Goal: Information Seeking & Learning: Learn about a topic

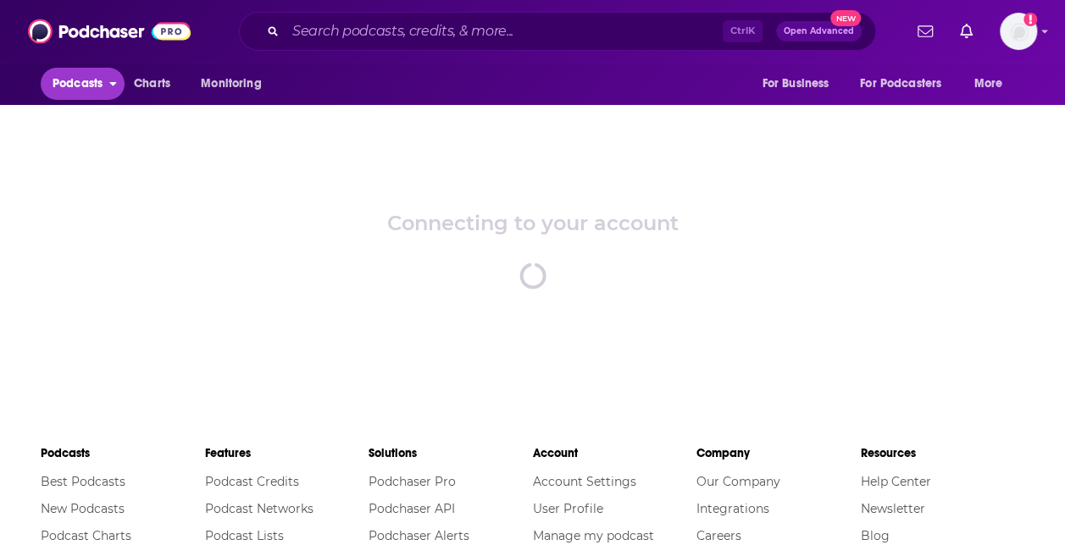
click at [107, 80] on button "Podcasts" at bounding box center [83, 84] width 84 height 32
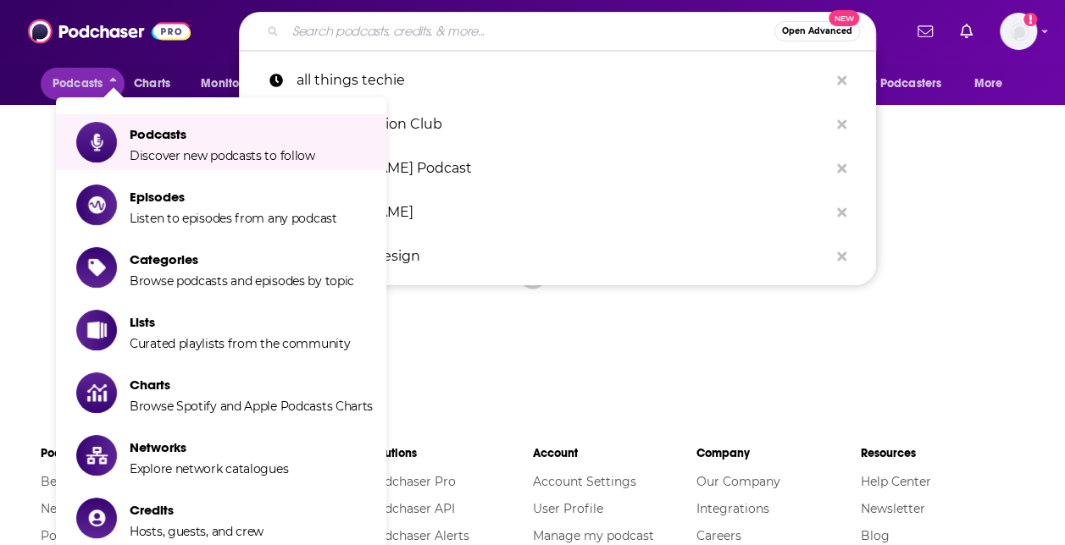
click at [376, 32] on input "Search podcasts, credits, & more..." at bounding box center [529, 31] width 489 height 27
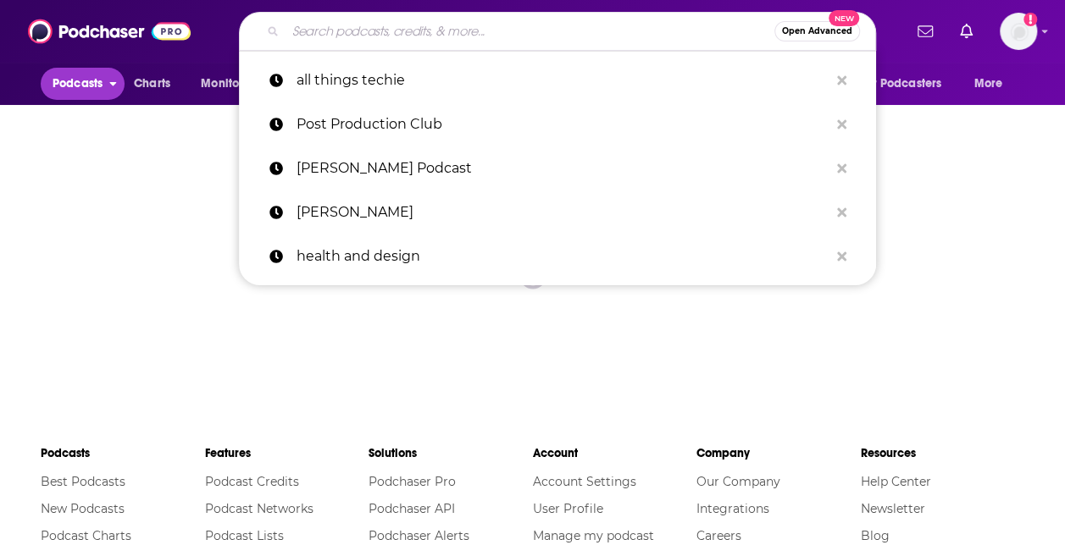
click at [105, 83] on button "Podcasts" at bounding box center [83, 84] width 84 height 32
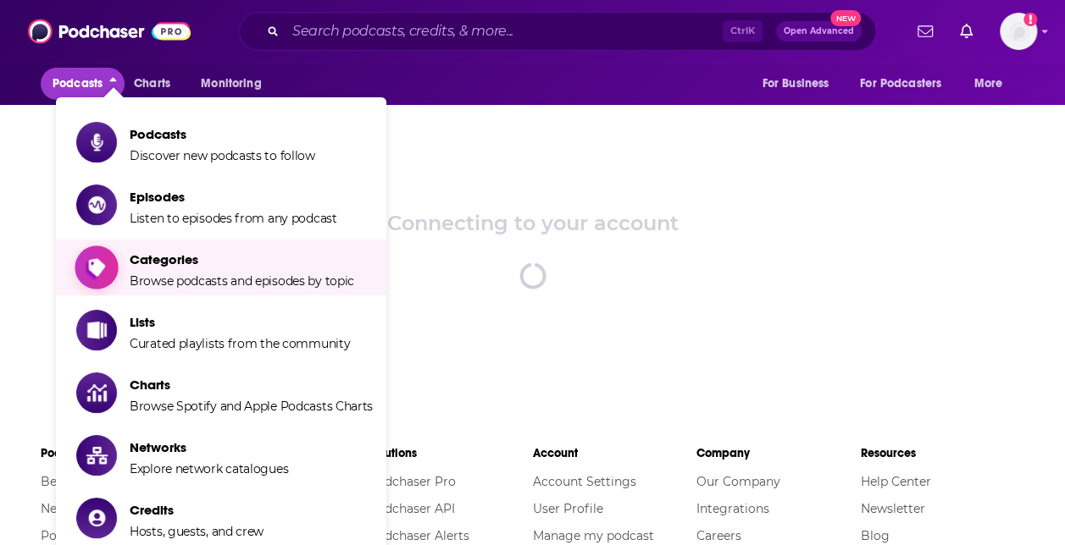
click at [227, 278] on span "Browse podcasts and episodes by topic" at bounding box center [242, 281] width 224 height 15
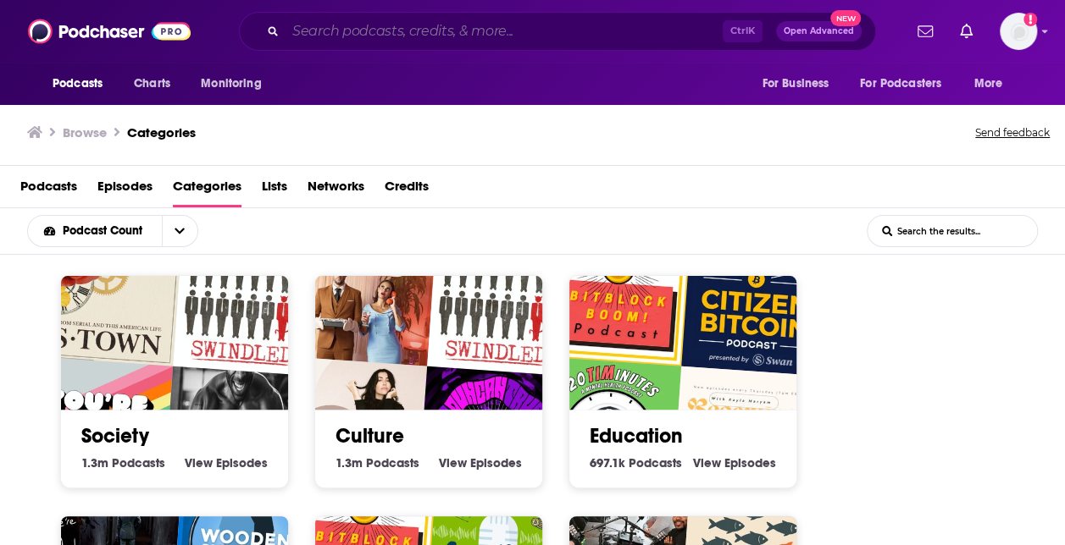
click at [315, 22] on input "Search podcasts, credits, & more..." at bounding box center [503, 31] width 437 height 27
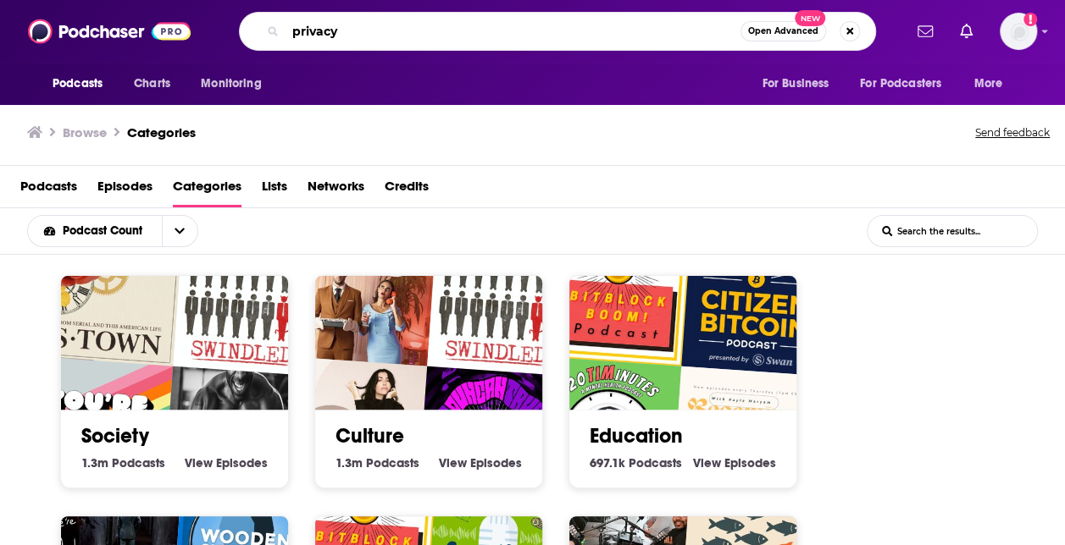
type input "privacy"
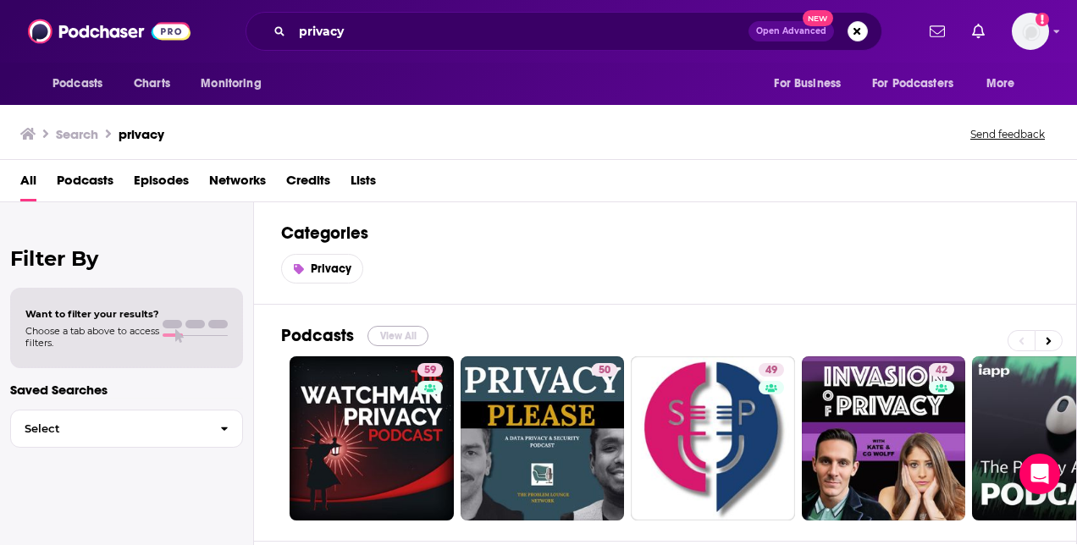
click at [390, 330] on button "View All" at bounding box center [398, 336] width 61 height 20
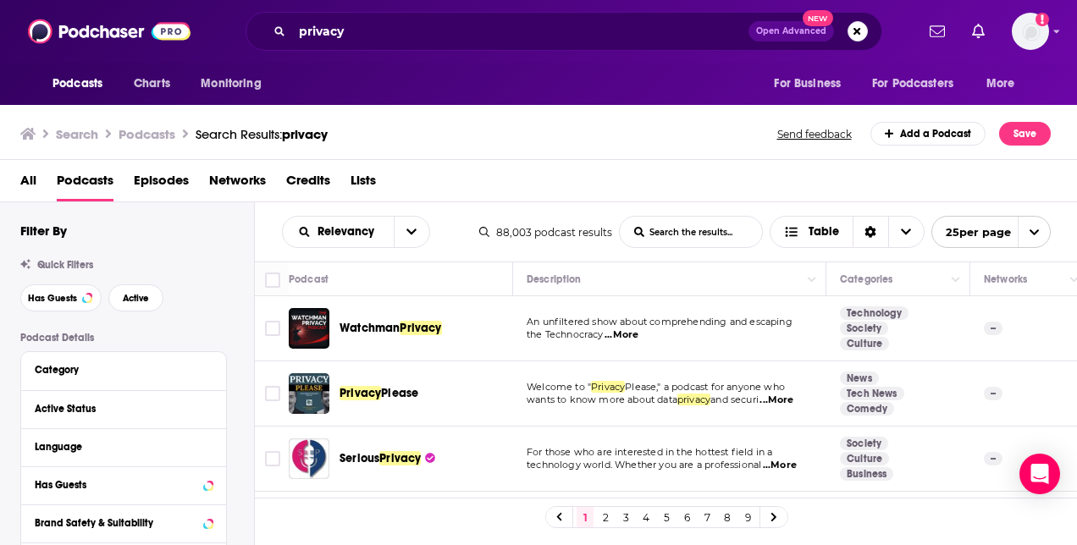
click at [634, 332] on span "...More" at bounding box center [622, 336] width 34 height 14
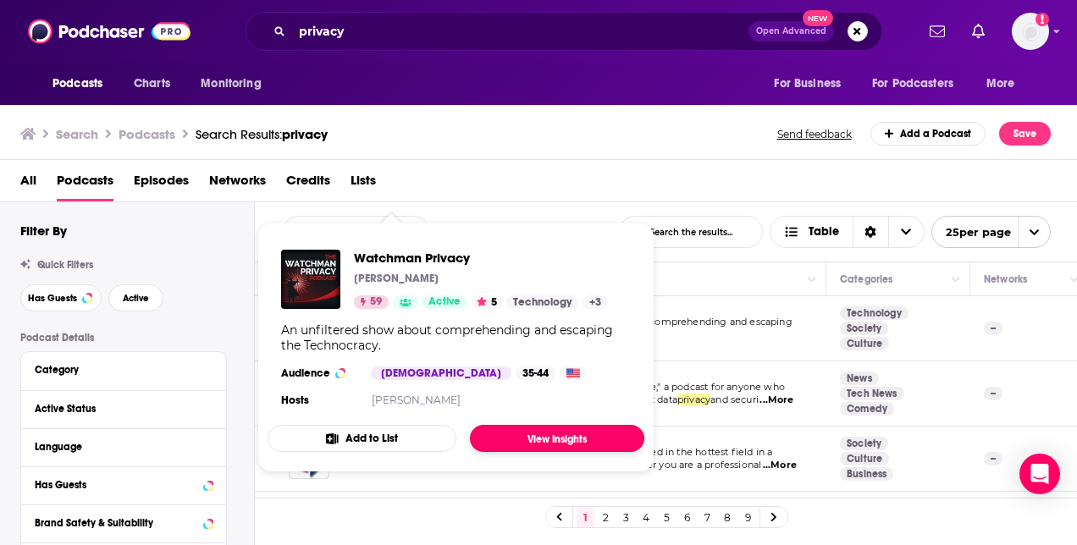
drag, startPoint x: 365, startPoint y: 322, endPoint x: 516, endPoint y: 435, distance: 188.2
click at [596, 136] on div "Search Podcasts Search Results: privacy Send feedback Add a Podcast Save" at bounding box center [535, 134] width 1031 height 24
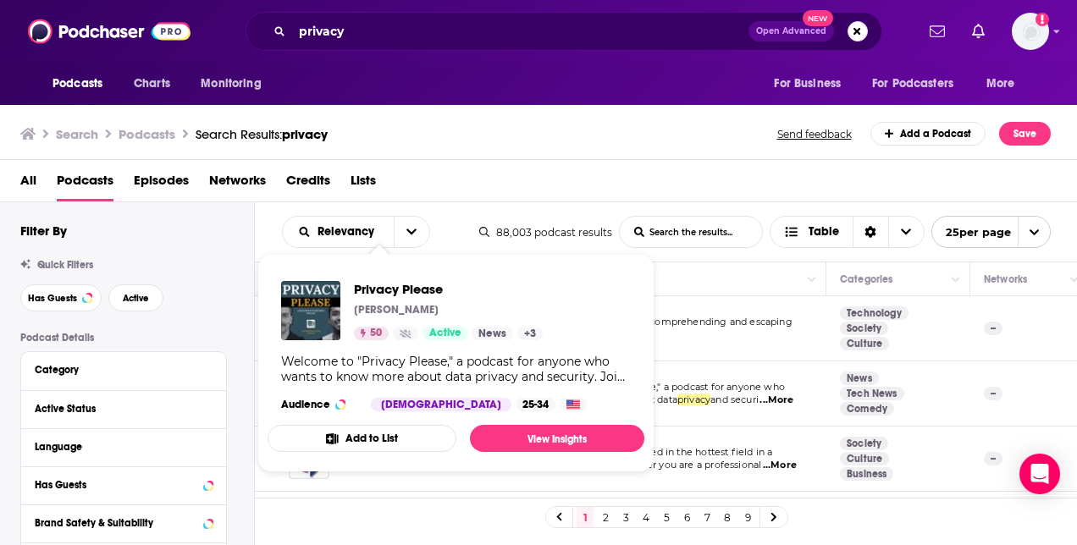
click at [617, 161] on div "All Podcasts Episodes Networks Credits Lists" at bounding box center [539, 181] width 1078 height 42
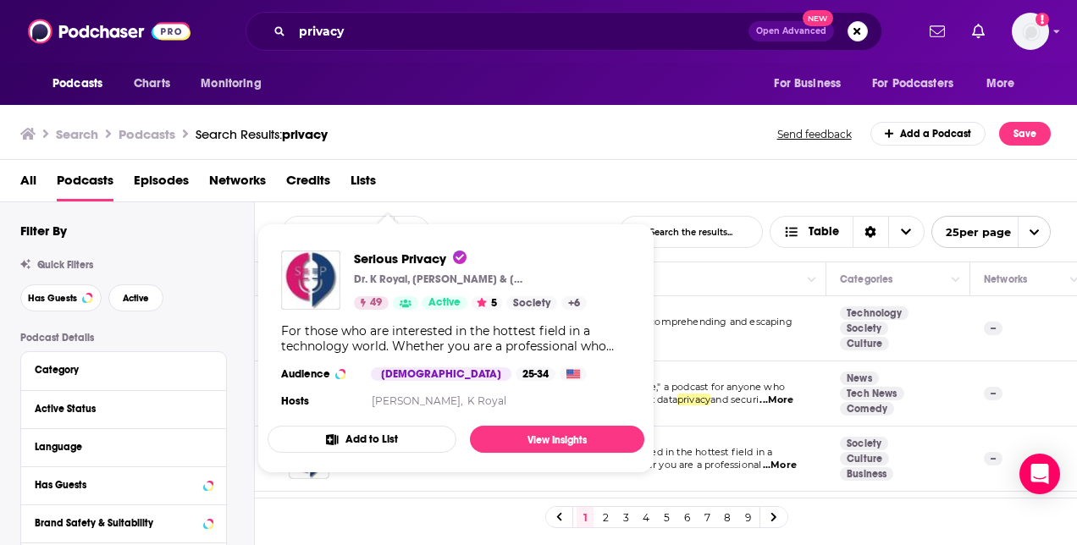
click at [795, 460] on span "...More" at bounding box center [780, 466] width 34 height 14
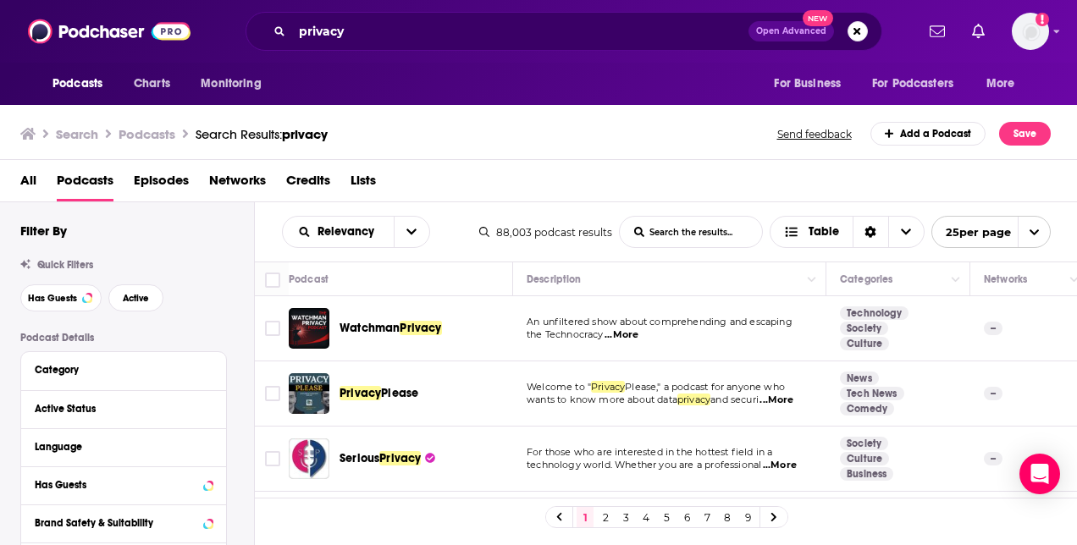
click at [615, 149] on div "Search Podcasts Search Results: privacy Send feedback Add a Podcast Save" at bounding box center [539, 131] width 1078 height 58
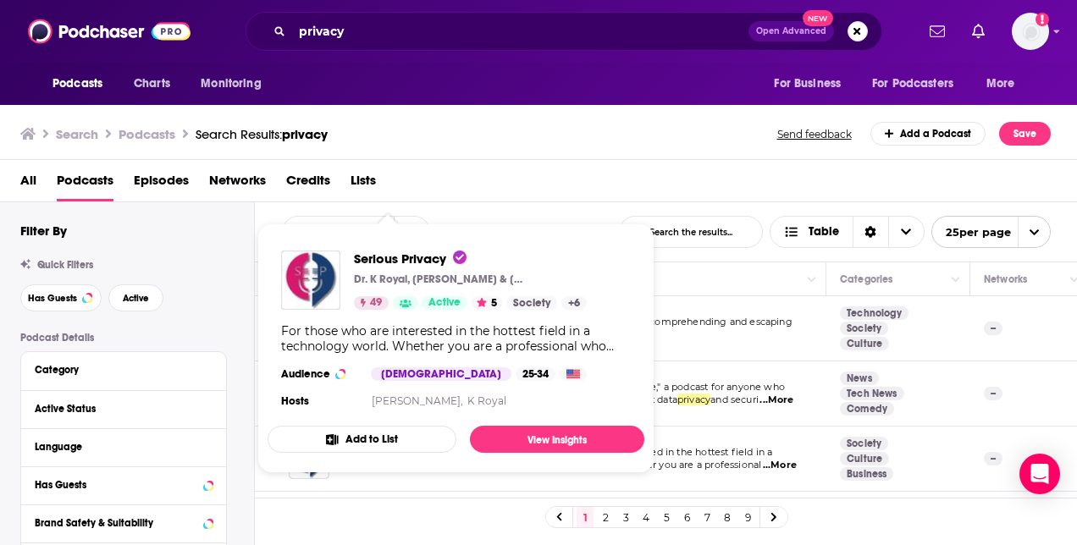
drag, startPoint x: 367, startPoint y: 460, endPoint x: 657, endPoint y: 137, distance: 434.2
click at [657, 137] on div "Search Podcasts Search Results: privacy Send feedback Add a Podcast Save" at bounding box center [535, 134] width 1031 height 24
drag, startPoint x: 376, startPoint y: 456, endPoint x: 352, endPoint y: 398, distance: 62.3
click at [352, 398] on section "Hosts Paul Breitbarth, K Royal" at bounding box center [456, 402] width 350 height 14
click at [576, 146] on div "Search Podcasts Search Results: privacy Send feedback Add a Podcast Save" at bounding box center [539, 131] width 1078 height 58
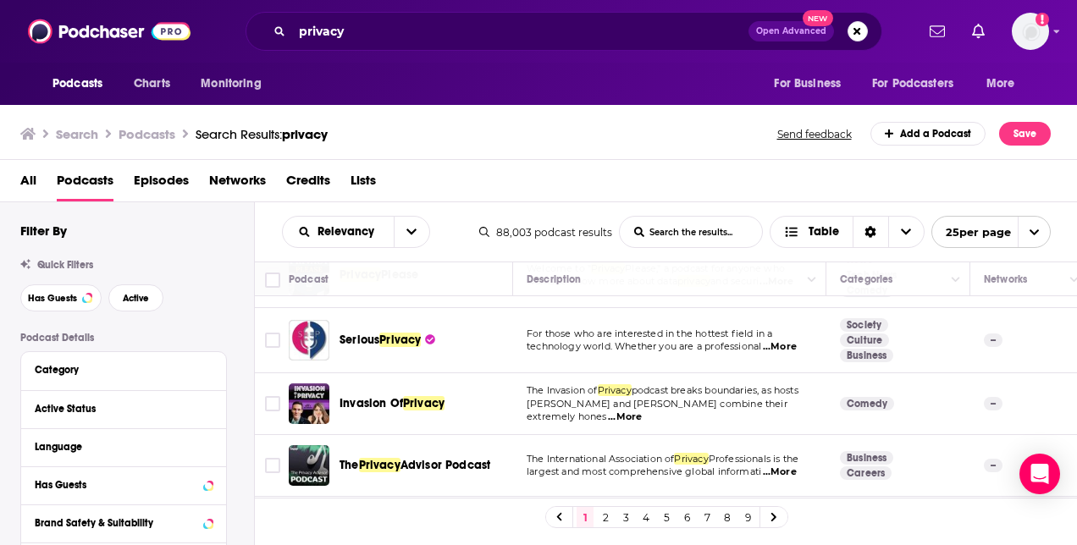
scroll to position [169, 0]
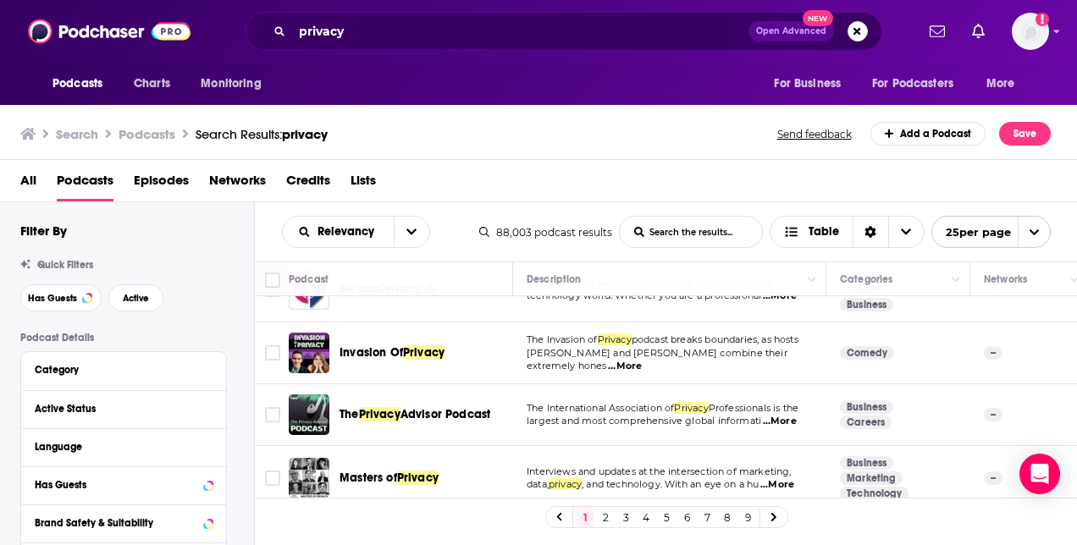
click at [786, 347] on p "The Invasion of Privacy podcast breaks boundaries, as hosts" at bounding box center [669, 341] width 285 height 14
click at [642, 368] on span "...More" at bounding box center [625, 367] width 34 height 14
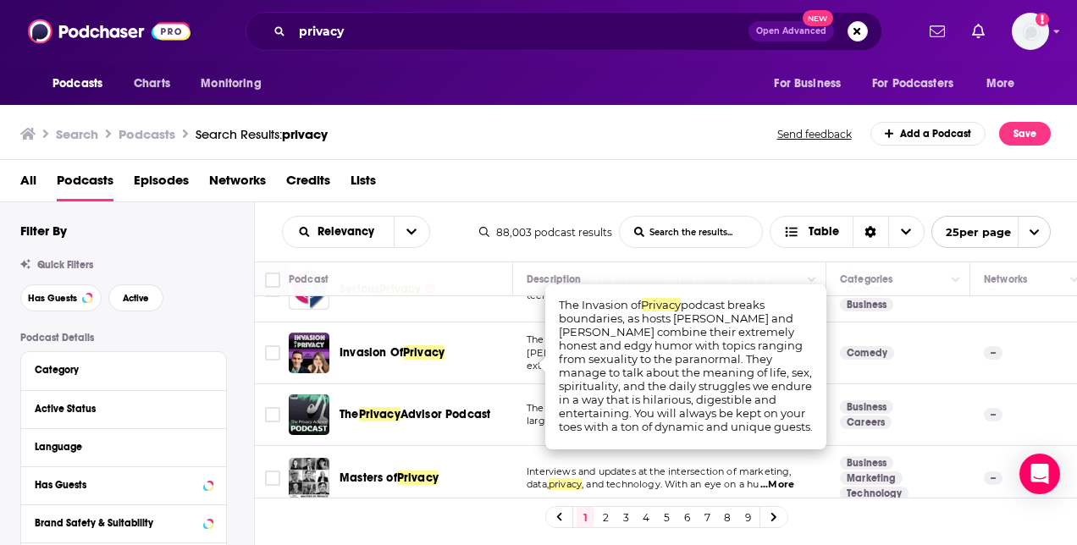
click at [634, 185] on div "All Podcasts Episodes Networks Credits Lists" at bounding box center [542, 184] width 1044 height 35
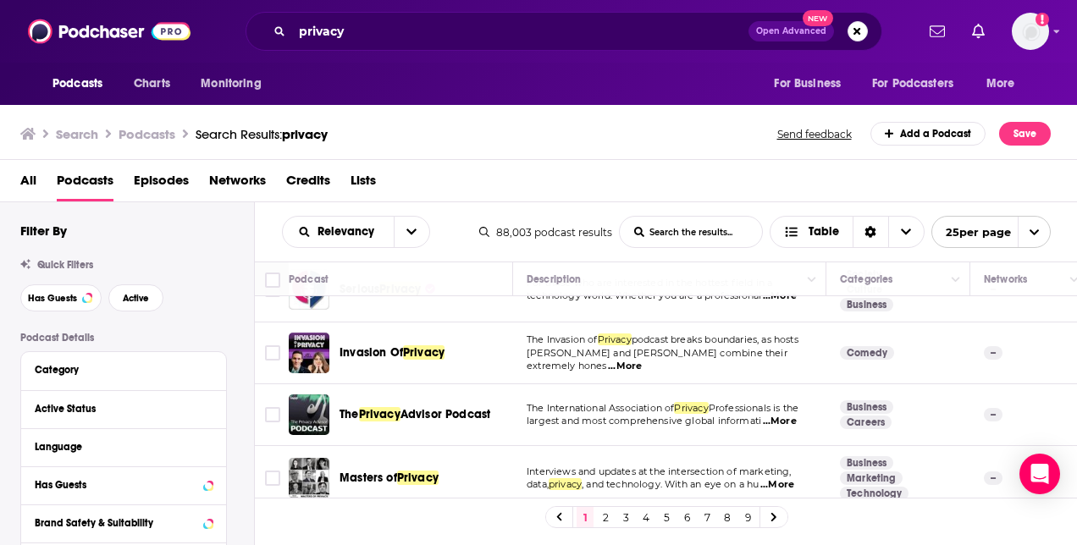
click at [518, 191] on div "All Podcasts Episodes Networks Credits Lists" at bounding box center [542, 184] width 1044 height 35
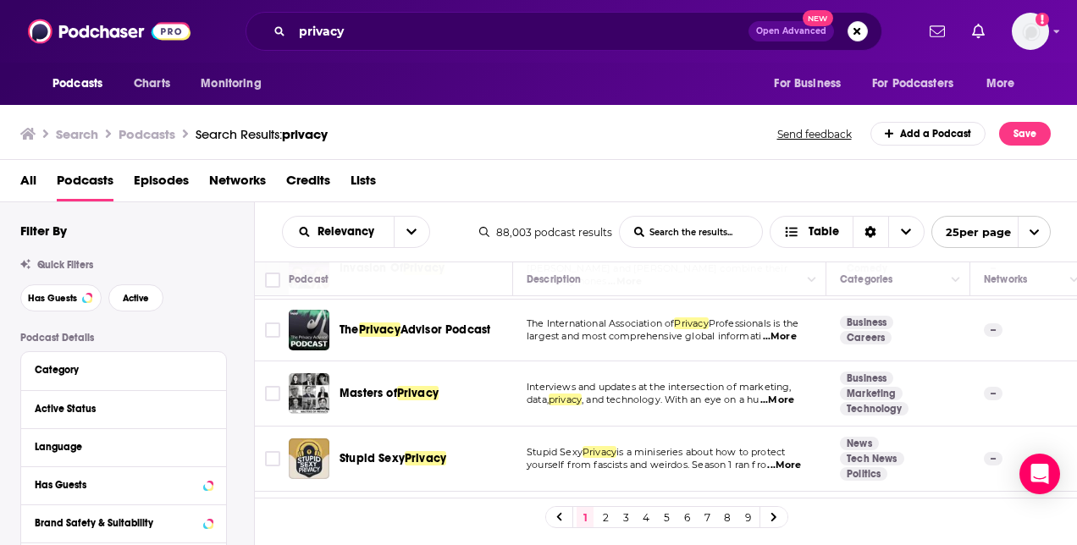
click at [789, 394] on span "...More" at bounding box center [778, 401] width 34 height 14
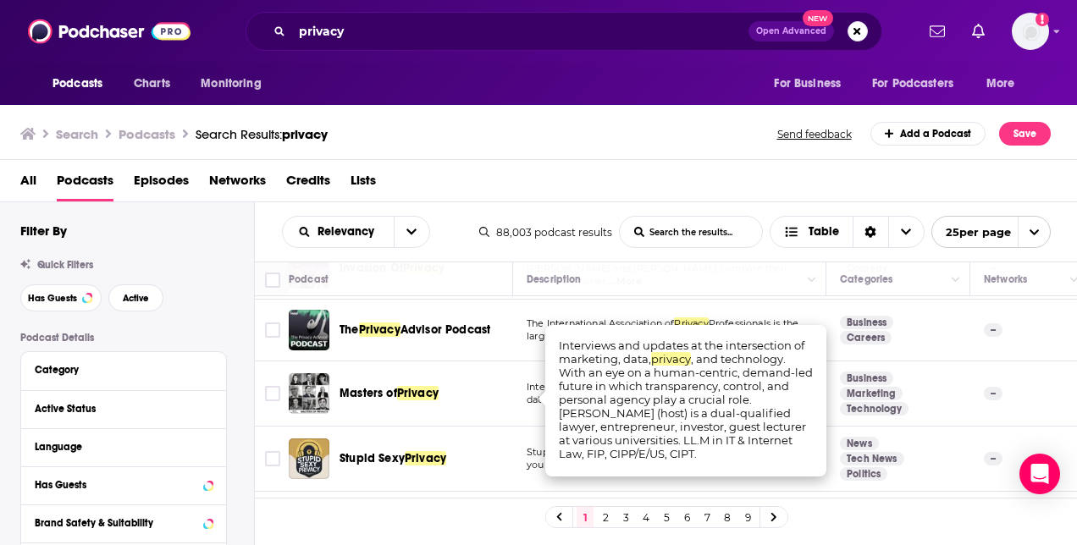
click at [478, 417] on td "Masters of Privacy" at bounding box center [401, 394] width 224 height 65
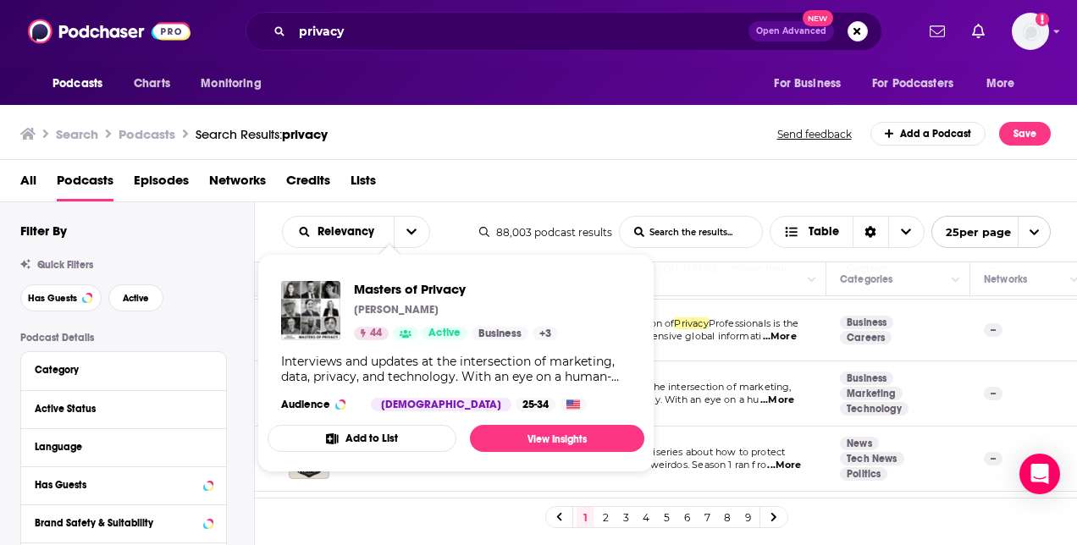
click at [610, 152] on div "Search Podcasts Search Results: privacy Send feedback Add a Podcast Save" at bounding box center [539, 131] width 1078 height 58
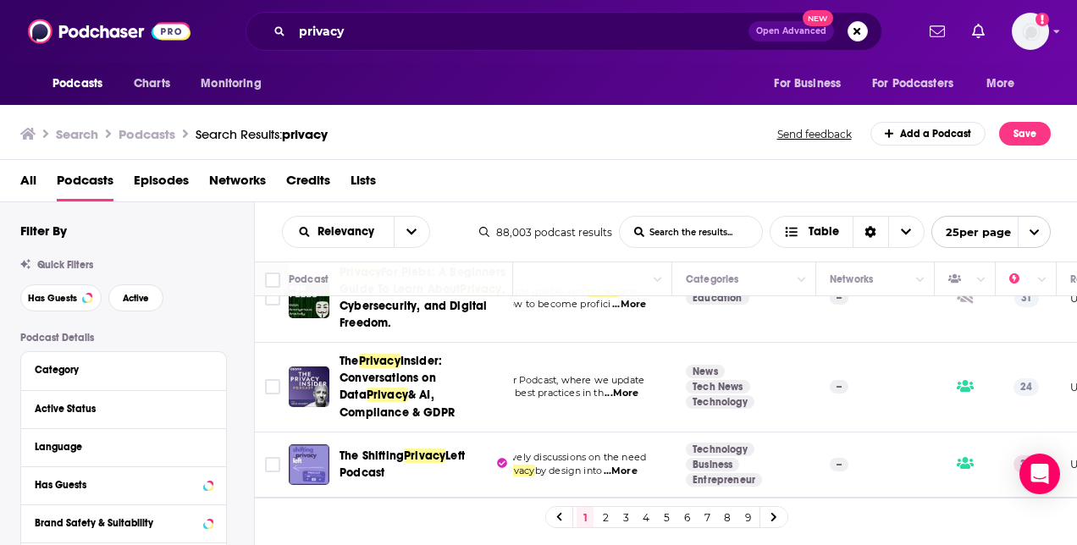
scroll to position [678, 0]
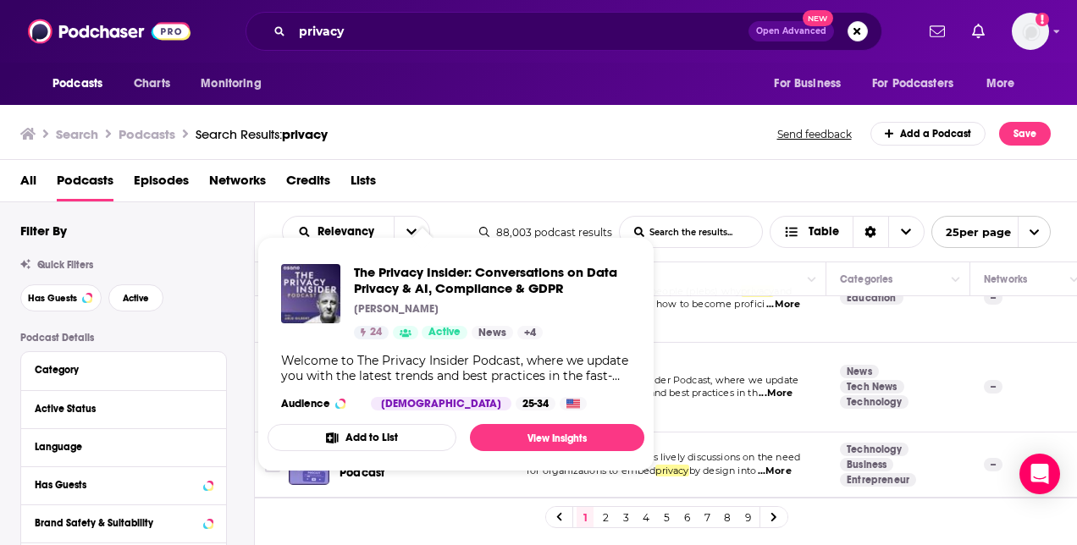
click at [664, 163] on div "All Podcasts Episodes Networks Credits Lists" at bounding box center [539, 181] width 1078 height 42
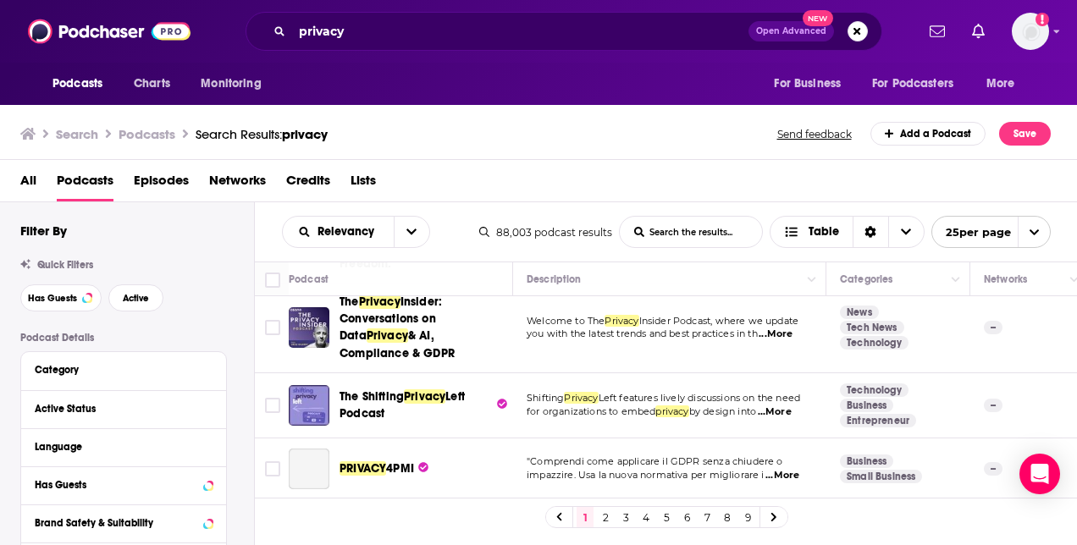
scroll to position [762, 0]
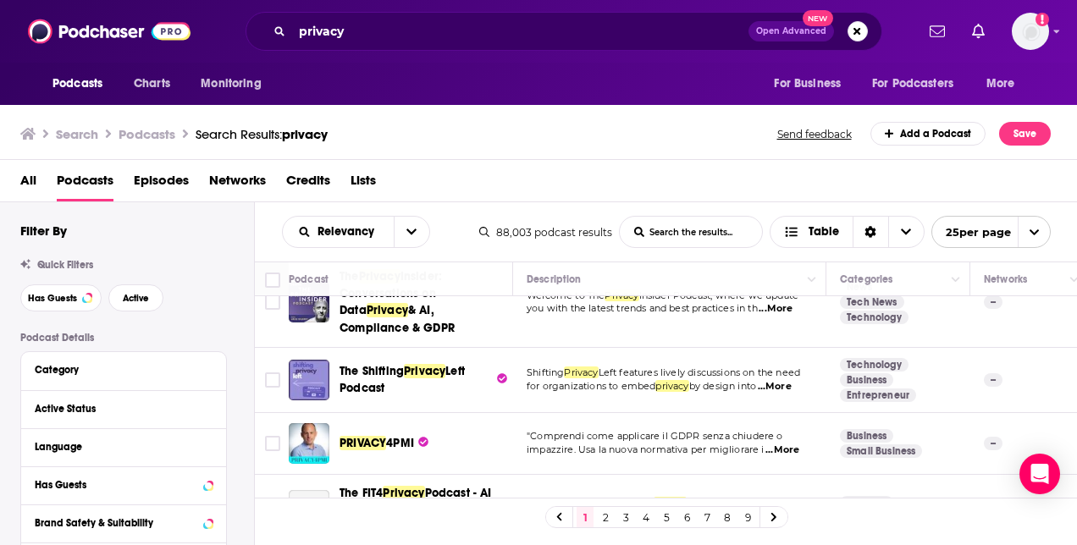
click at [792, 383] on span "...More" at bounding box center [775, 387] width 34 height 14
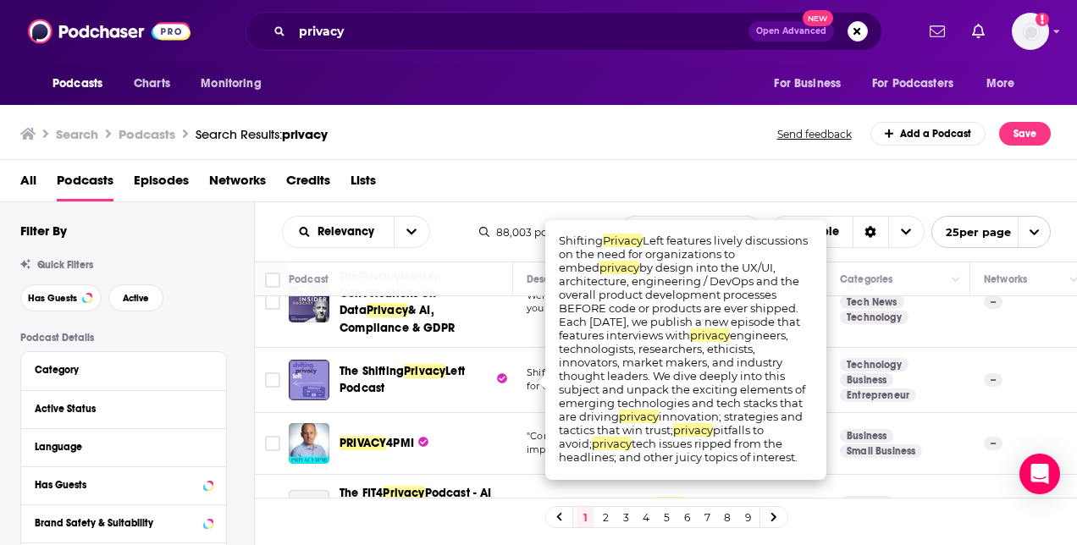
click at [722, 151] on div "Search Podcasts Search Results: privacy Send feedback Add a Podcast Save" at bounding box center [539, 131] width 1078 height 58
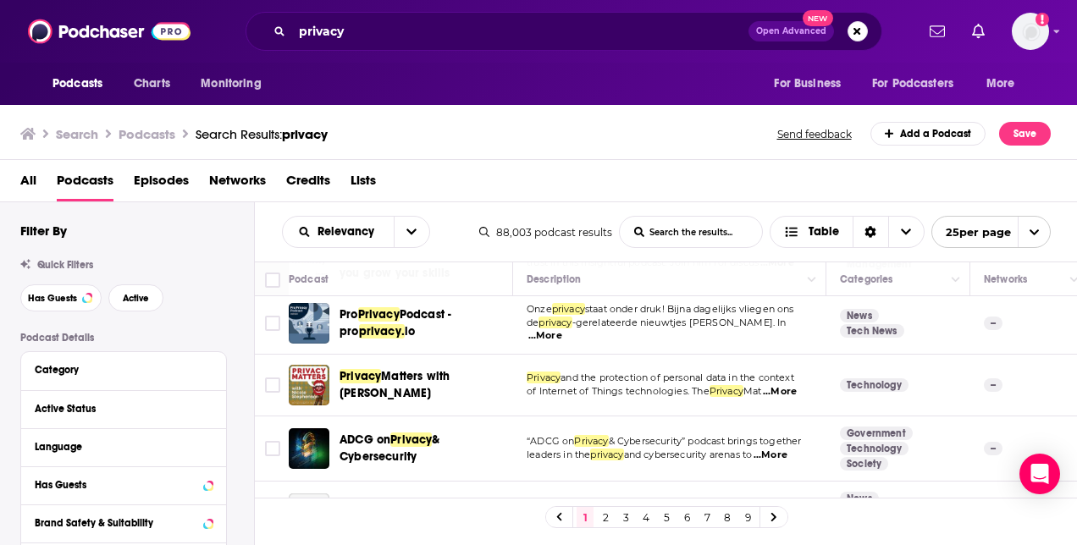
scroll to position [593, 0]
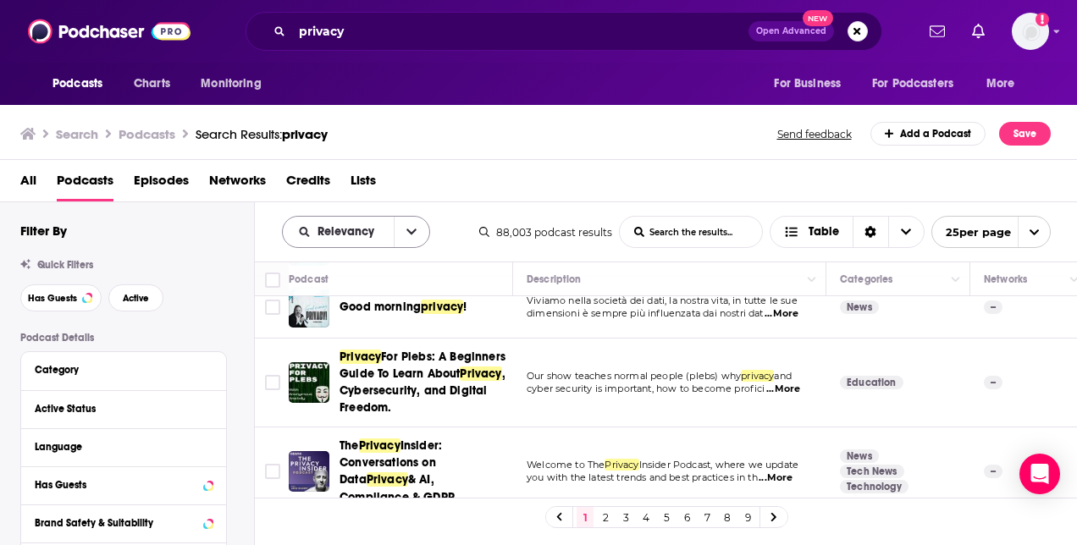
click at [416, 241] on button "open menu" at bounding box center [412, 232] width 36 height 30
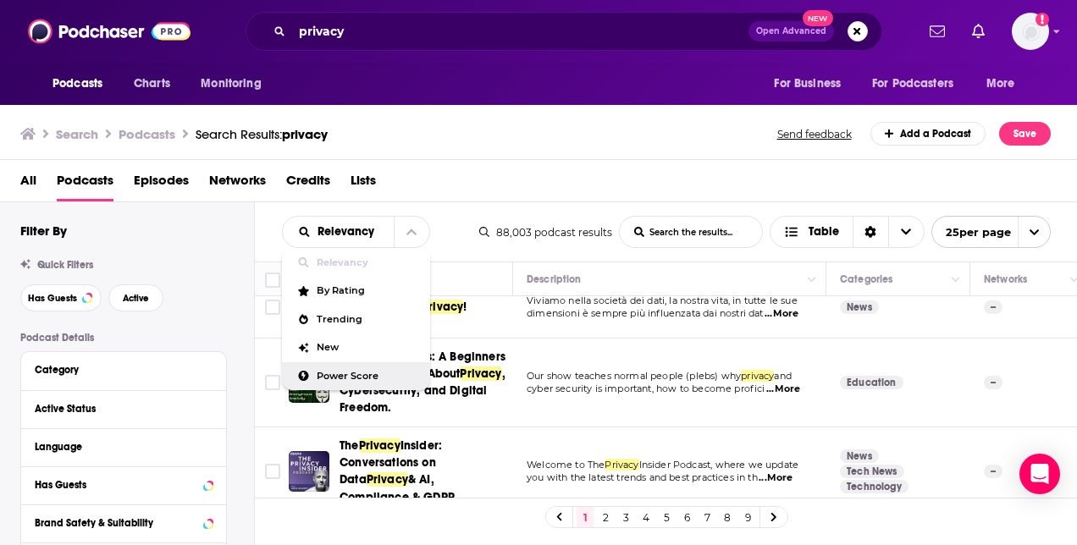
click at [346, 368] on div "Power Score" at bounding box center [356, 377] width 148 height 29
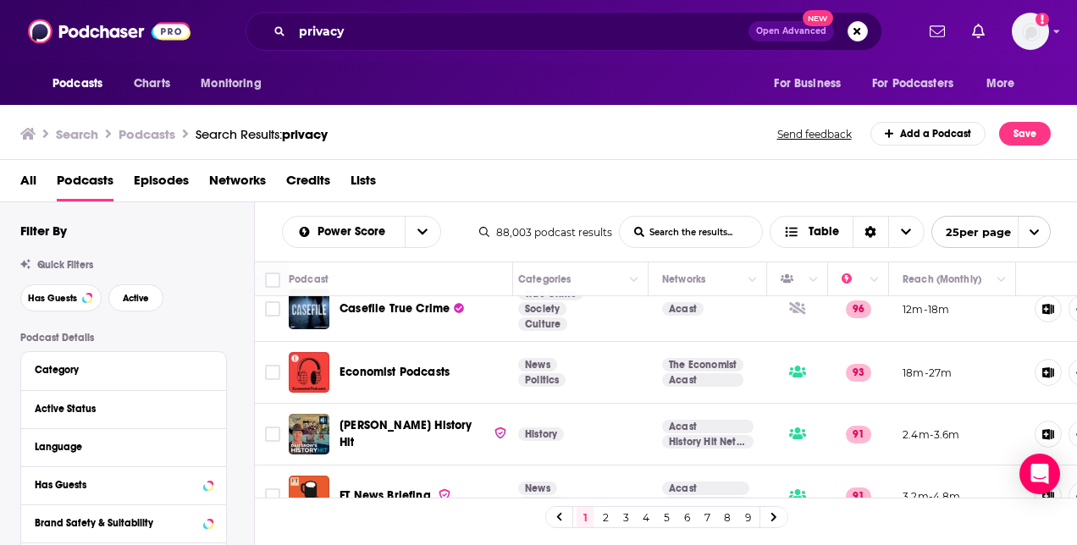
scroll to position [85, 0]
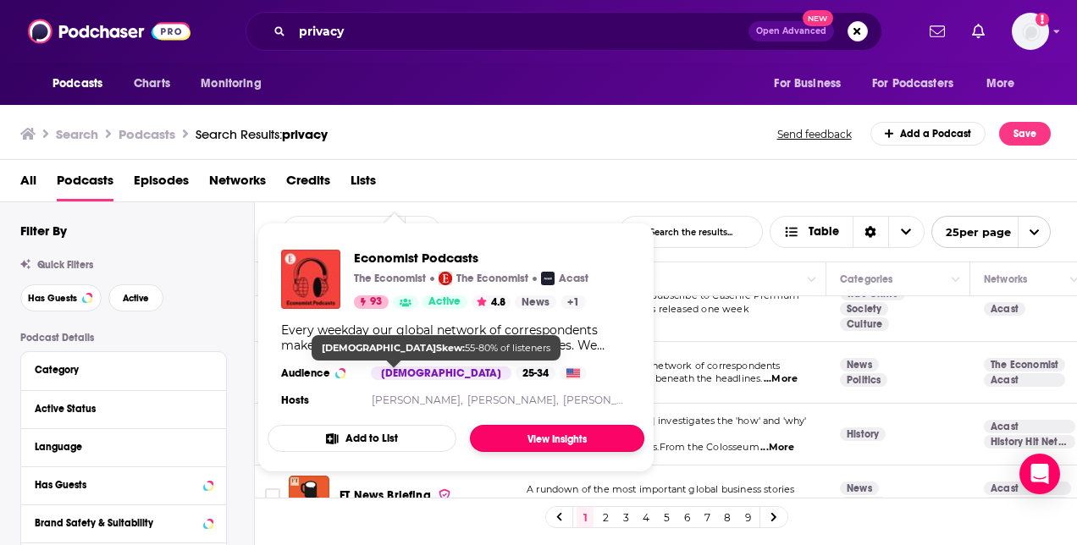
drag, startPoint x: 408, startPoint y: 365, endPoint x: 545, endPoint y: 451, distance: 161.0
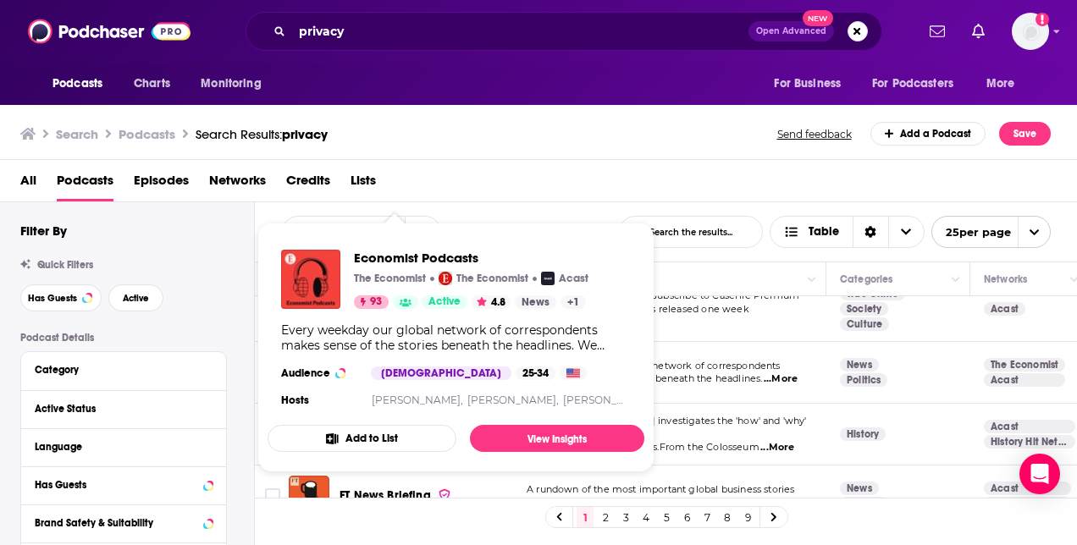
click at [573, 154] on div "Search Podcasts Search Results: privacy Send feedback Add a Podcast Save" at bounding box center [539, 131] width 1078 height 58
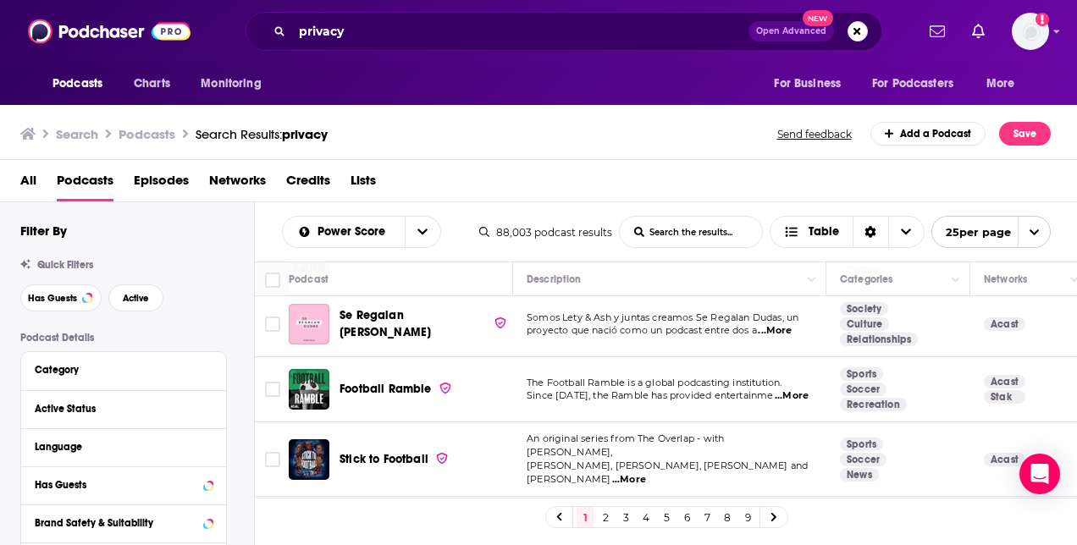
scroll to position [1399, 0]
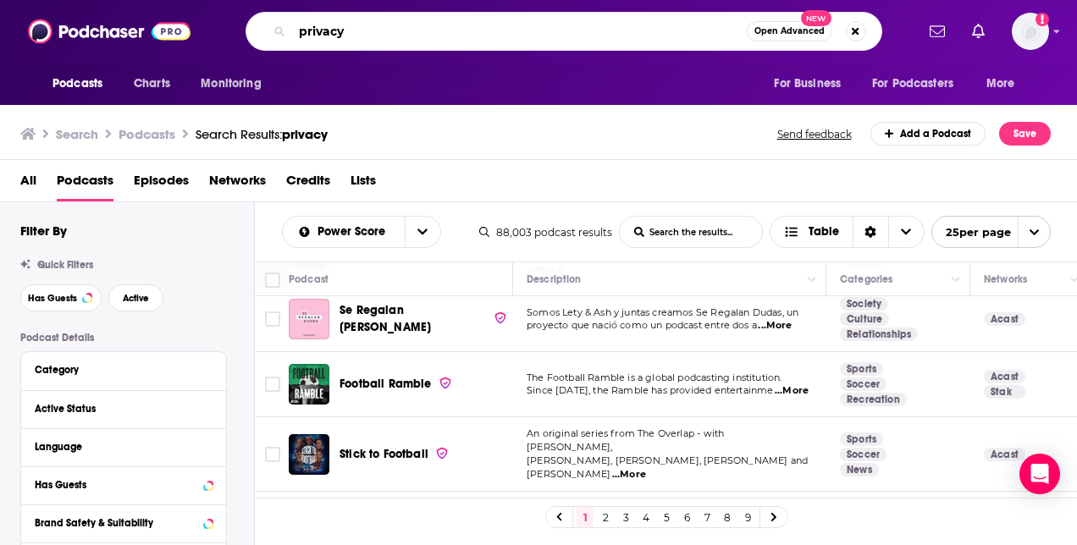
click at [407, 33] on input "privacy" at bounding box center [519, 31] width 455 height 27
click at [407, 32] on input "privacy" at bounding box center [519, 31] width 455 height 27
click at [567, 144] on div "Search Podcasts Search Results: privacy Send feedback Add a Podcast Save" at bounding box center [535, 134] width 1031 height 24
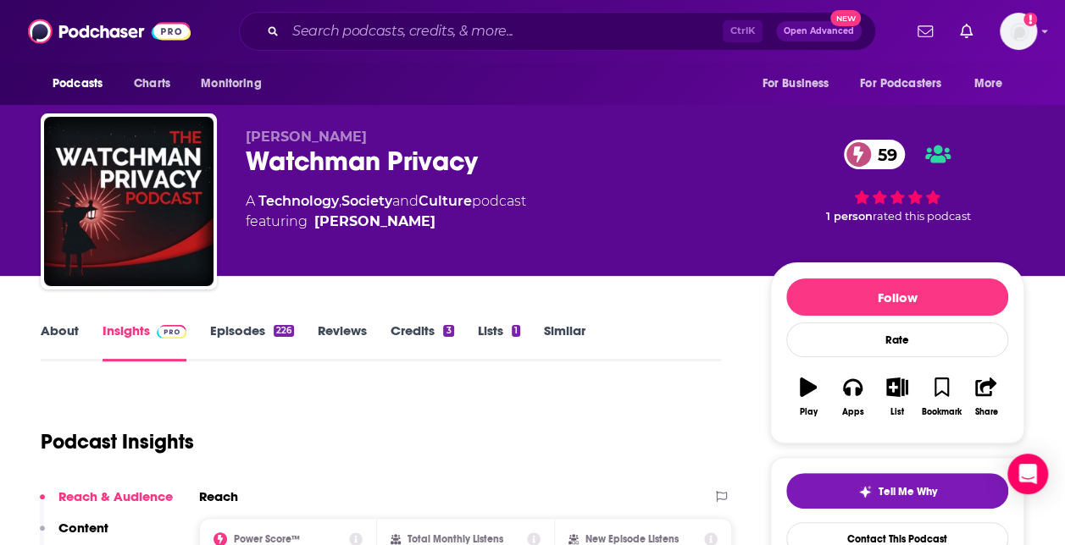
click at [253, 327] on link "Episodes 226" at bounding box center [252, 342] width 84 height 39
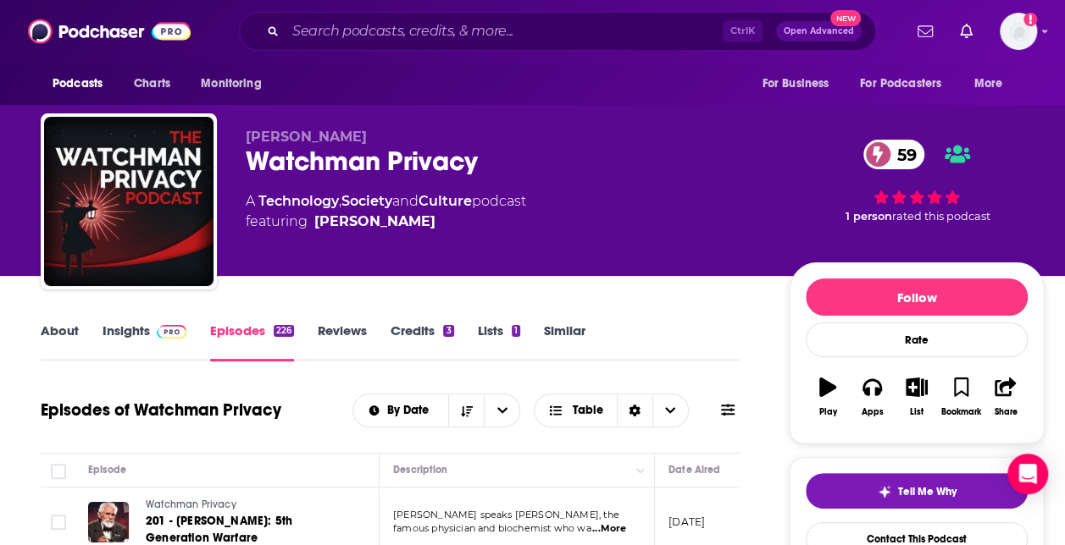
click at [184, 342] on link "Insights" at bounding box center [144, 342] width 84 height 39
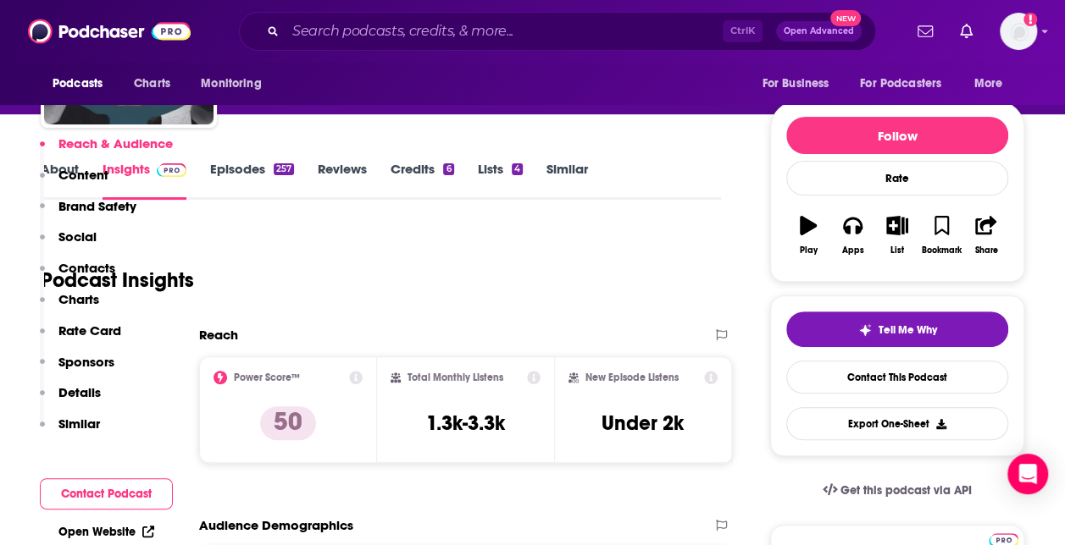
scroll to position [85, 0]
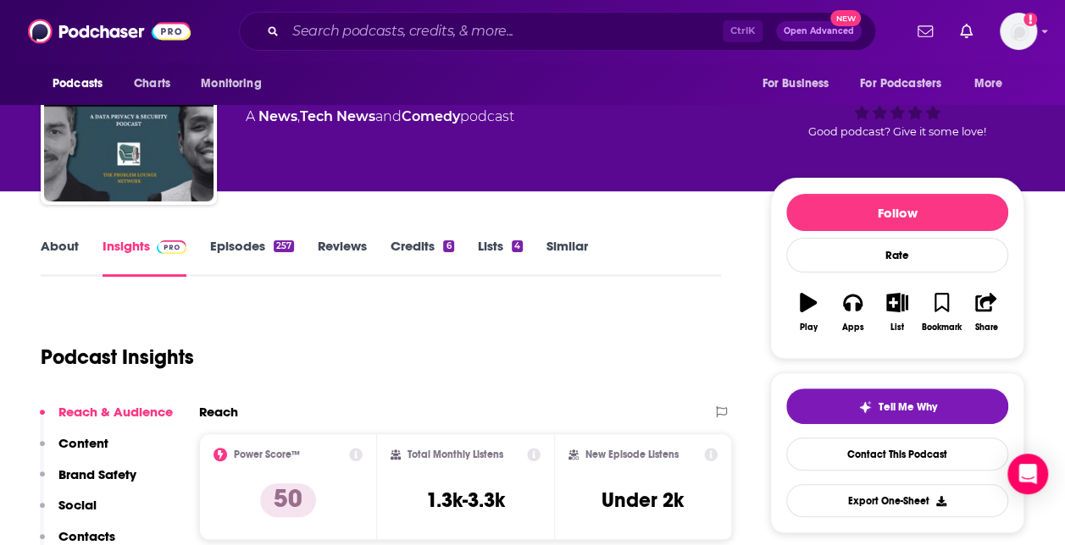
click at [254, 249] on link "Episodes 257" at bounding box center [252, 257] width 84 height 39
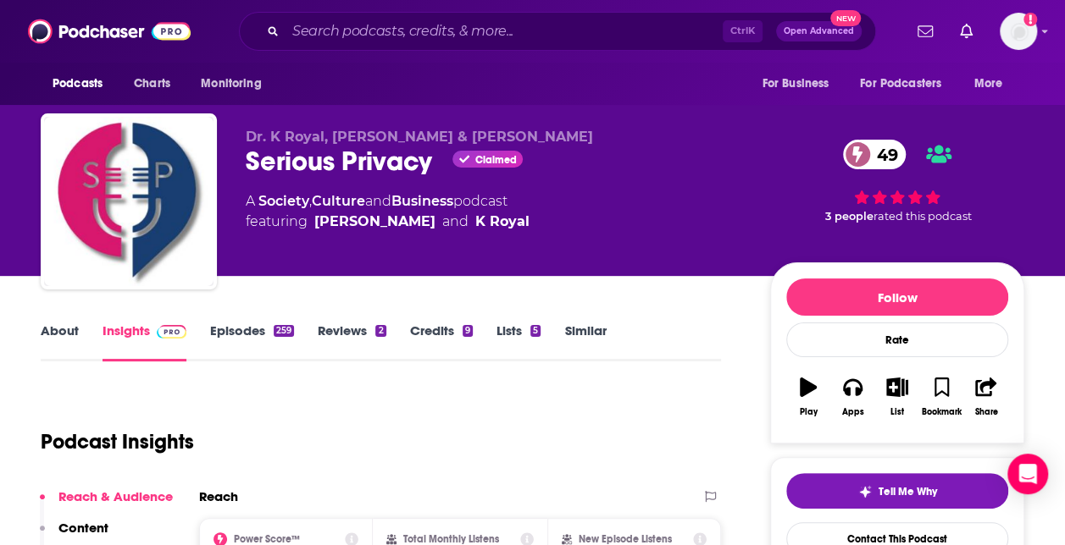
click at [231, 327] on link "Episodes 259" at bounding box center [252, 342] width 84 height 39
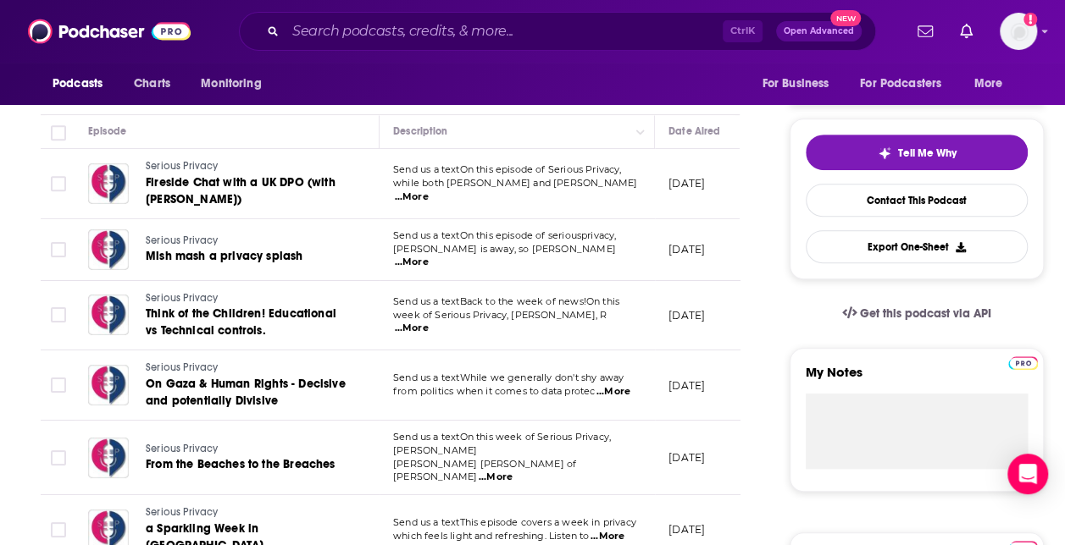
scroll to position [423, 0]
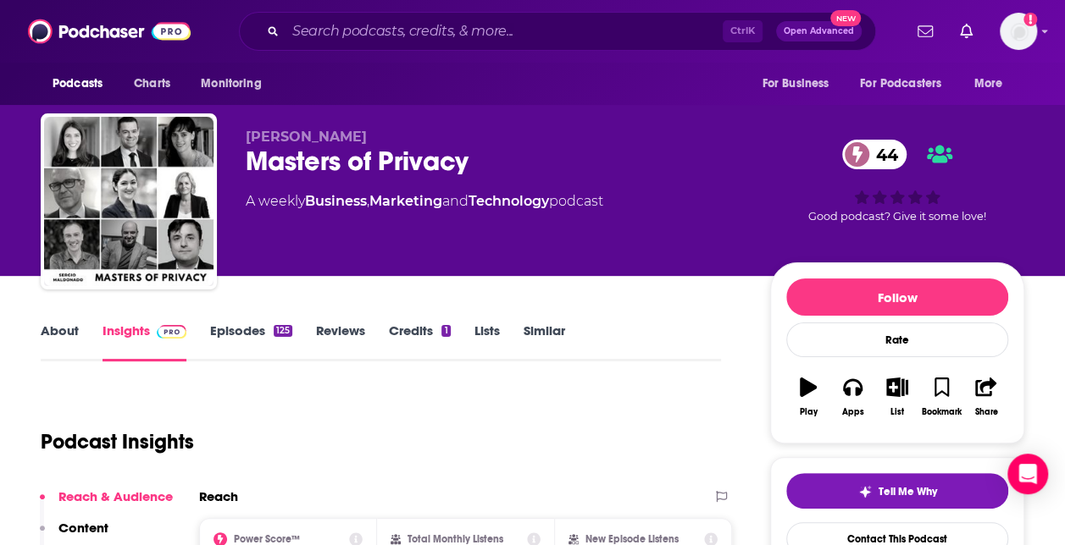
click at [230, 335] on link "Episodes 125" at bounding box center [251, 342] width 82 height 39
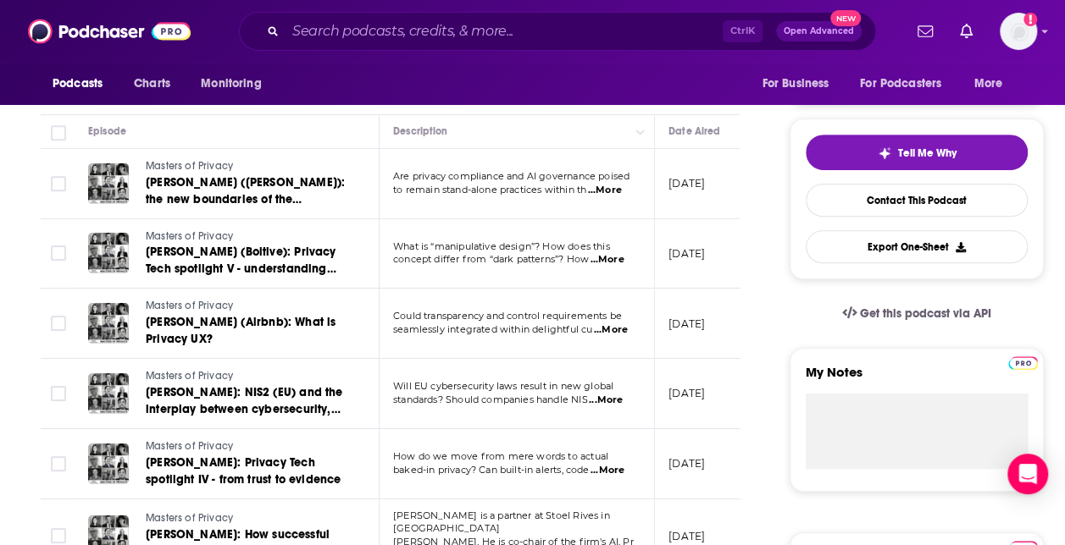
scroll to position [508, 0]
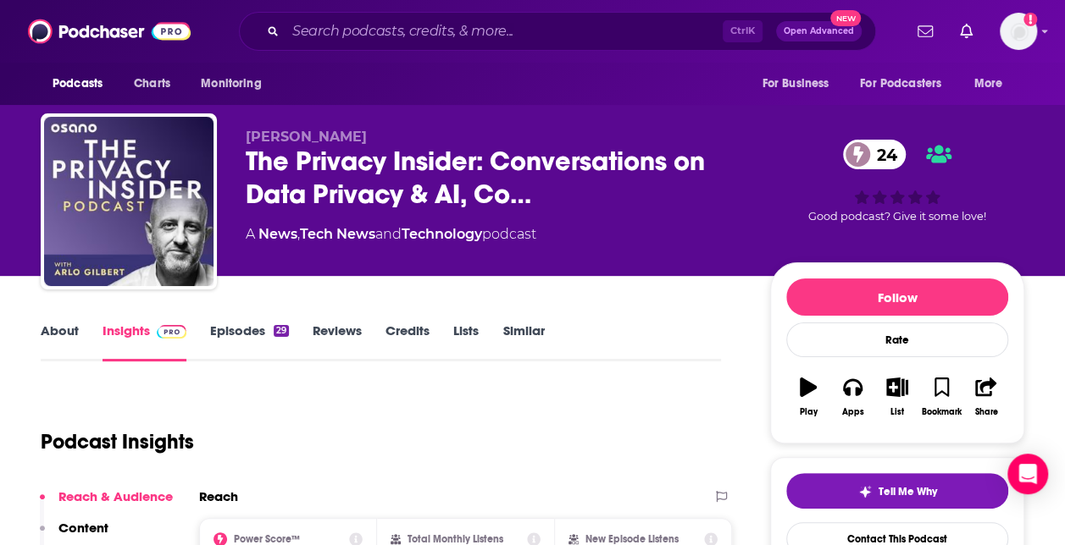
click at [268, 337] on link "Episodes 29" at bounding box center [249, 342] width 79 height 39
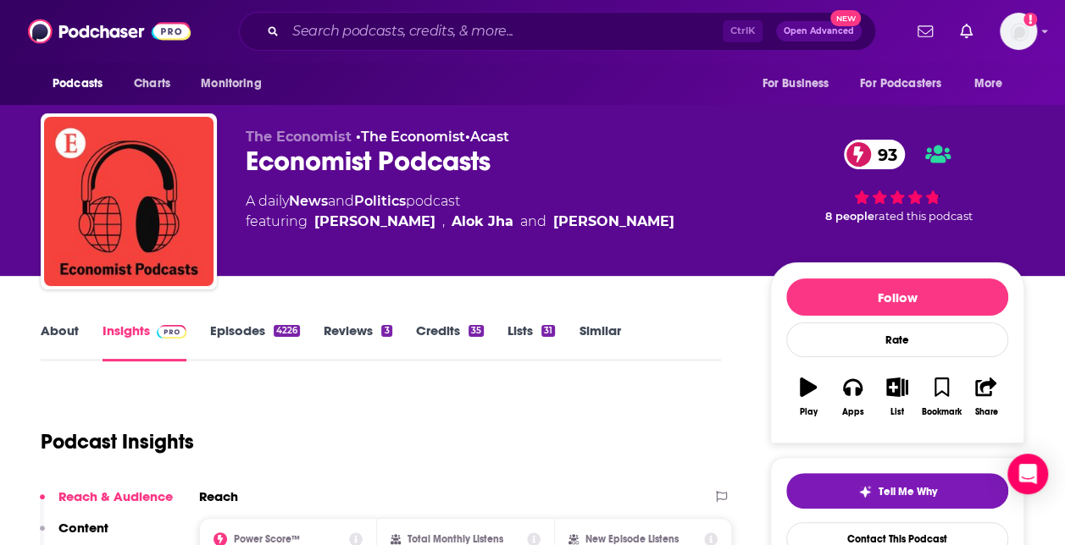
click at [259, 335] on link "Episodes 4226" at bounding box center [255, 342] width 90 height 39
